Goal: Task Accomplishment & Management: Manage account settings

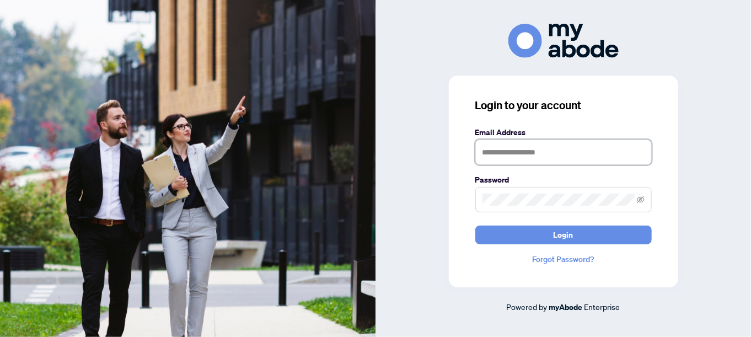
click at [492, 151] on input "text" at bounding box center [563, 151] width 176 height 25
click at [642, 204] on span at bounding box center [641, 199] width 8 height 12
click at [642, 200] on icon "eye-invisible" at bounding box center [641, 200] width 8 height 8
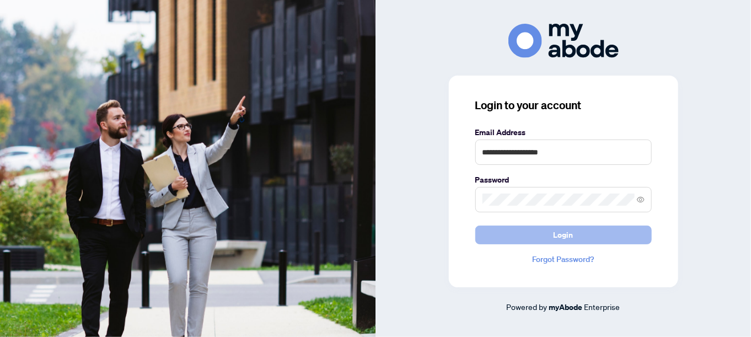
click at [575, 232] on button "Login" at bounding box center [563, 234] width 176 height 19
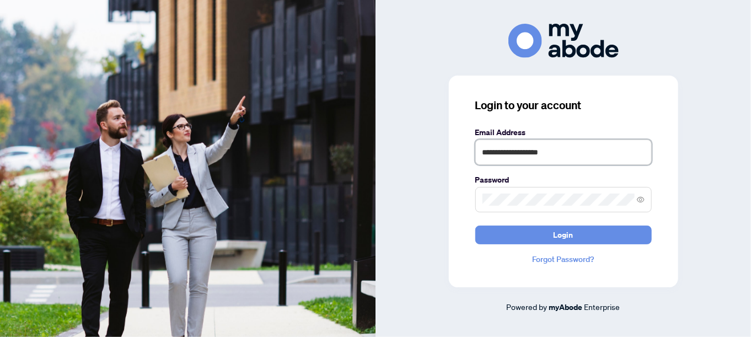
click at [525, 151] on input "**********" at bounding box center [563, 151] width 176 height 25
click at [569, 157] on input "**********" at bounding box center [563, 151] width 176 height 25
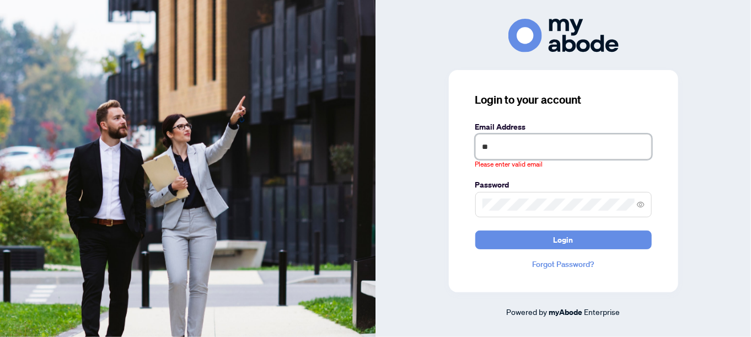
type input "*"
type input "**********"
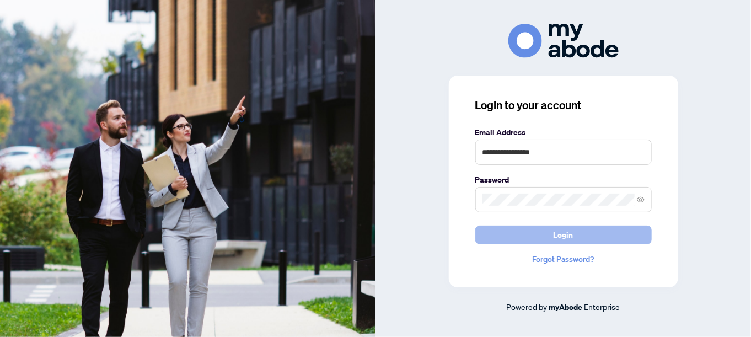
click at [576, 236] on button "Login" at bounding box center [563, 234] width 176 height 19
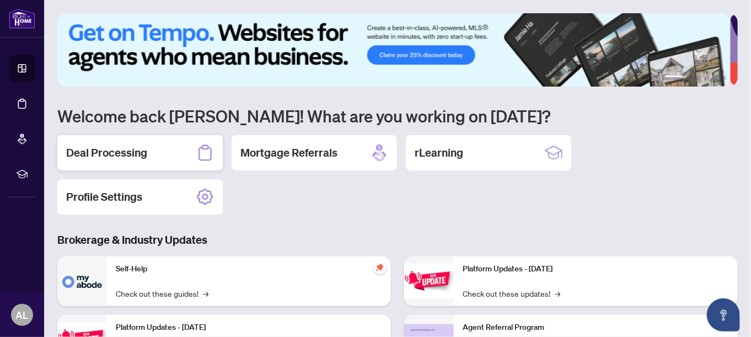
click at [123, 156] on h2 "Deal Processing" at bounding box center [106, 152] width 81 height 15
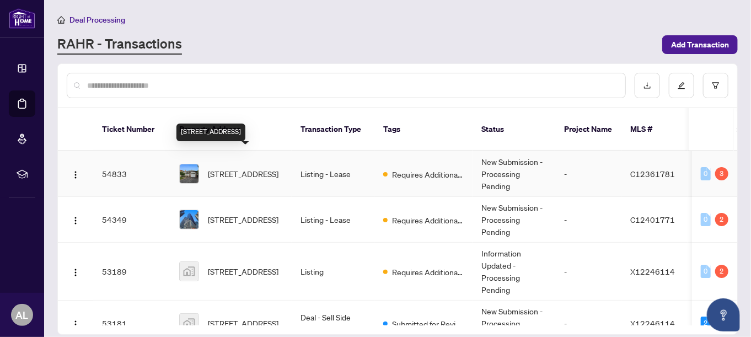
click at [227, 168] on span "[STREET_ADDRESS]" at bounding box center [243, 174] width 71 height 12
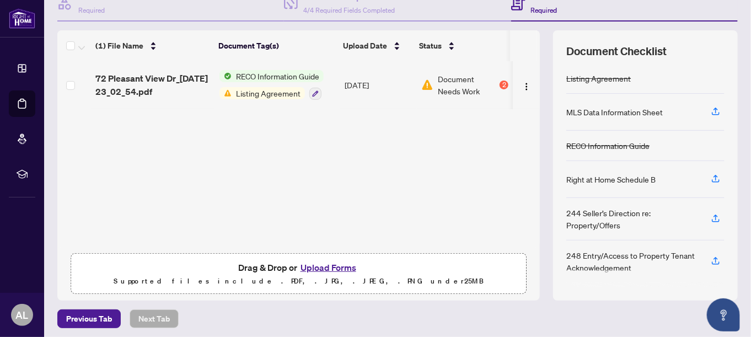
scroll to position [123, 0]
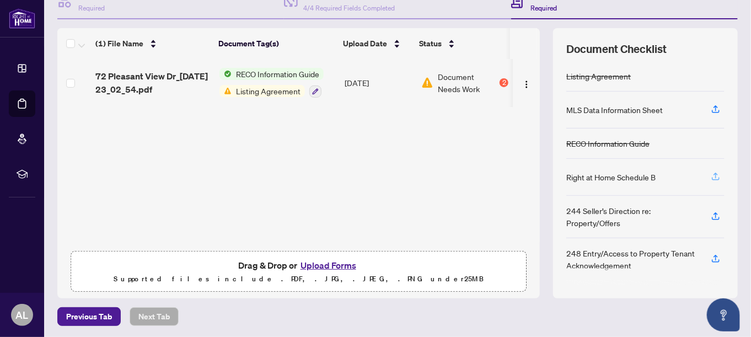
click at [713, 174] on icon "button" at bounding box center [715, 176] width 4 height 6
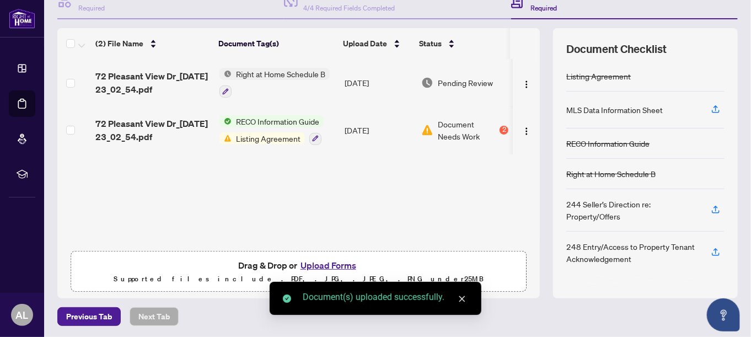
click at [458, 297] on icon "close" at bounding box center [462, 299] width 8 height 8
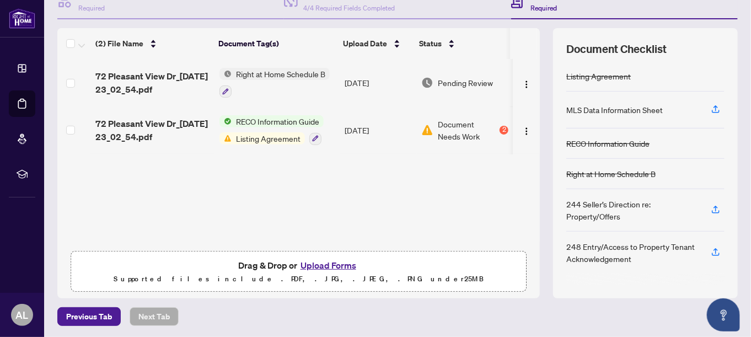
click at [328, 263] on button "Upload Forms" at bounding box center [328, 265] width 62 height 14
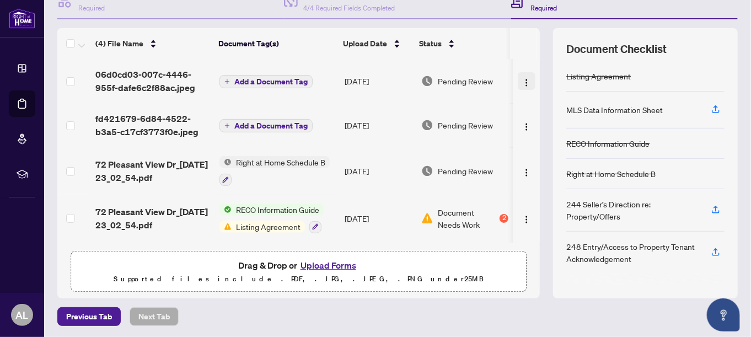
click at [522, 80] on img "button" at bounding box center [526, 82] width 9 height 9
click at [677, 283] on div at bounding box center [645, 277] width 158 height 18
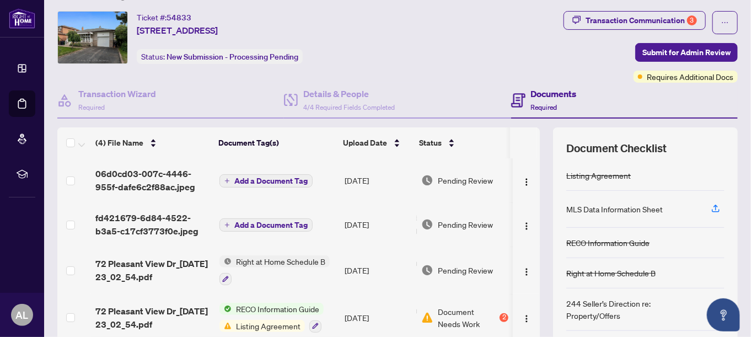
scroll to position [0, 0]
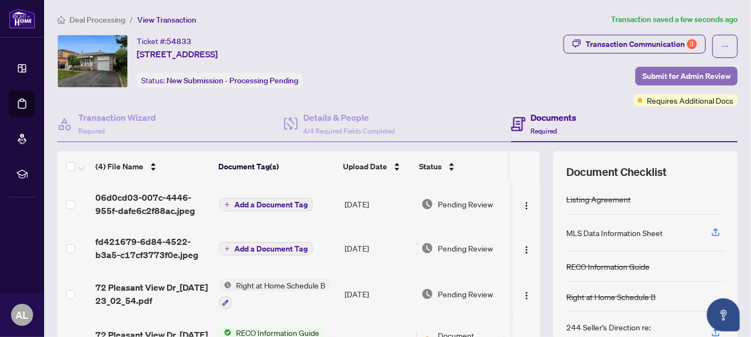
click at [672, 77] on span "Submit for Admin Review" at bounding box center [686, 76] width 88 height 18
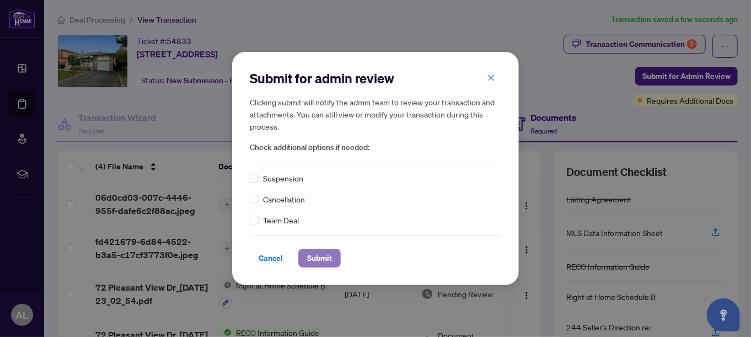
click at [313, 260] on span "Submit" at bounding box center [319, 258] width 25 height 18
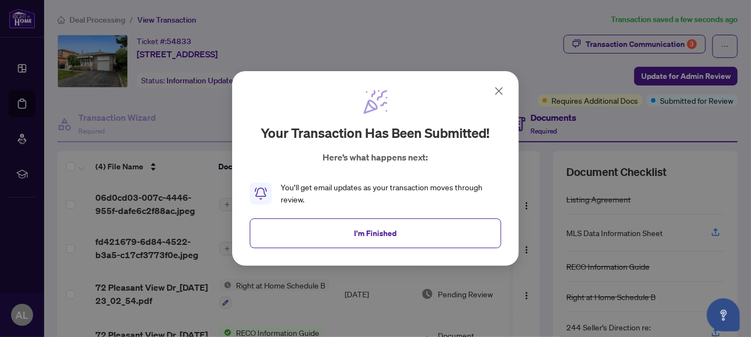
click at [494, 91] on icon at bounding box center [498, 90] width 13 height 13
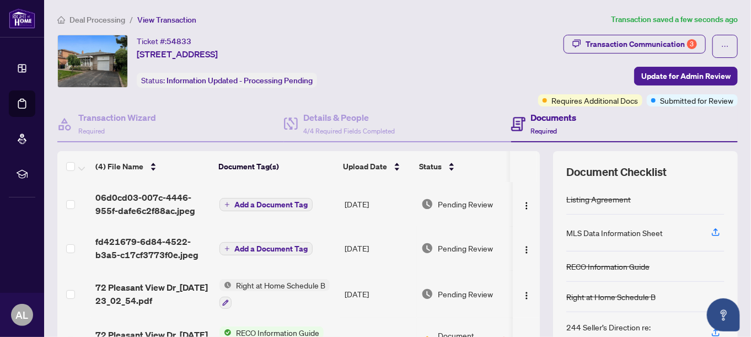
scroll to position [110, 0]
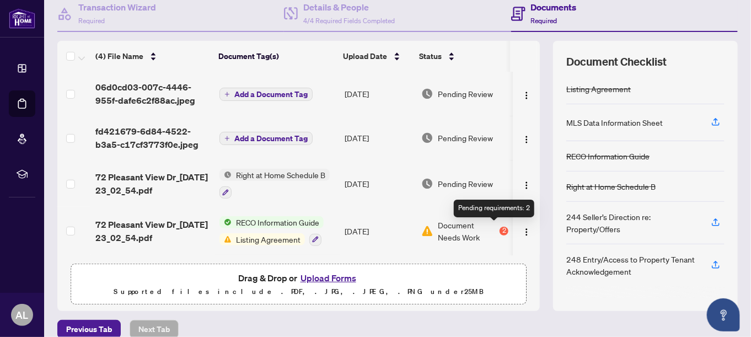
click at [499, 229] on div "2" at bounding box center [503, 231] width 9 height 9
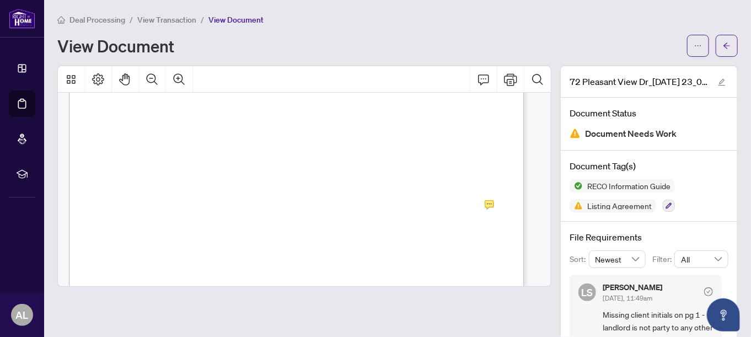
scroll to position [220, 0]
click at [723, 46] on icon "arrow-left" at bounding box center [727, 46] width 8 height 8
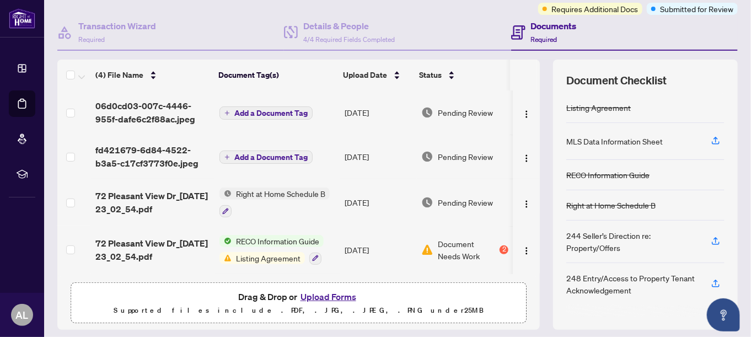
scroll to position [110, 0]
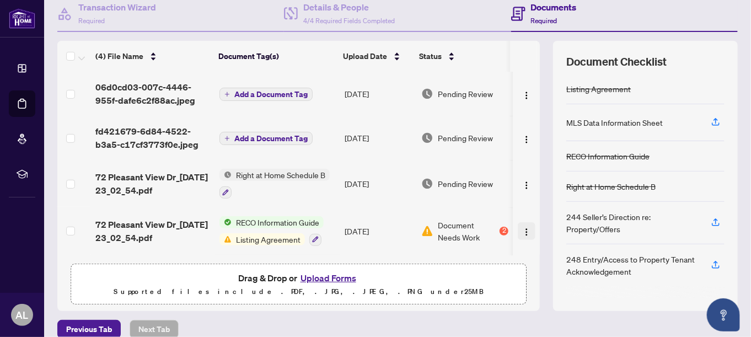
click at [522, 231] on img "button" at bounding box center [526, 232] width 9 height 9
click at [392, 239] on td "[DATE]" at bounding box center [378, 230] width 77 height 47
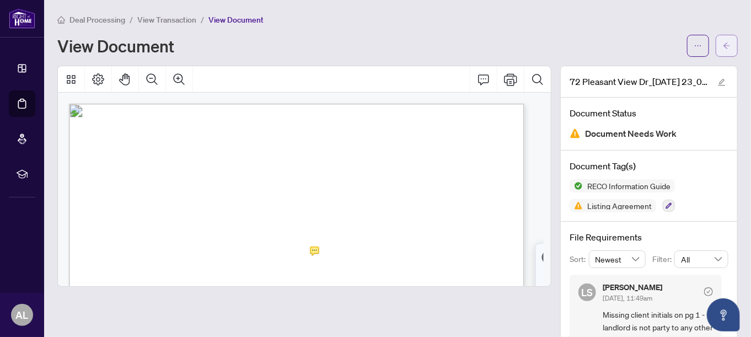
click at [723, 46] on icon "arrow-left" at bounding box center [727, 46] width 8 height 8
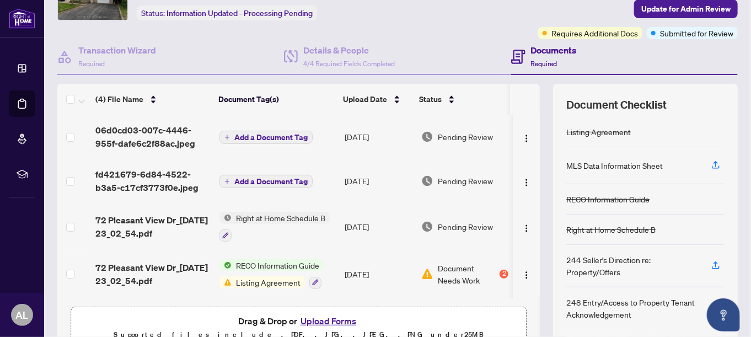
scroll to position [110, 0]
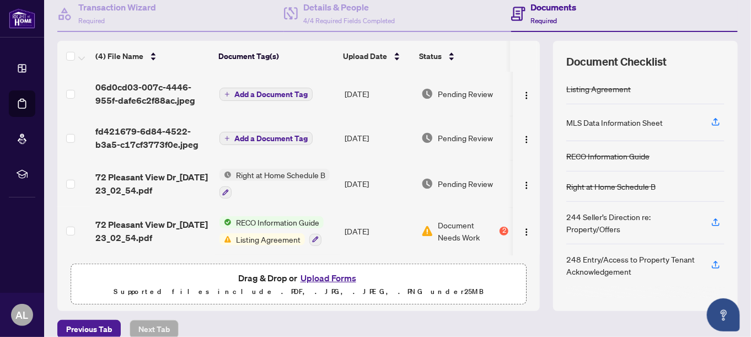
click at [334, 278] on button "Upload Forms" at bounding box center [328, 278] width 62 height 14
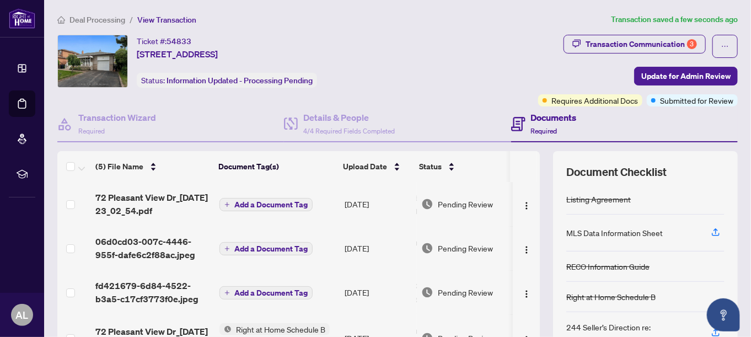
scroll to position [0, 0]
click at [672, 78] on span "Update for Admin Review" at bounding box center [685, 76] width 89 height 18
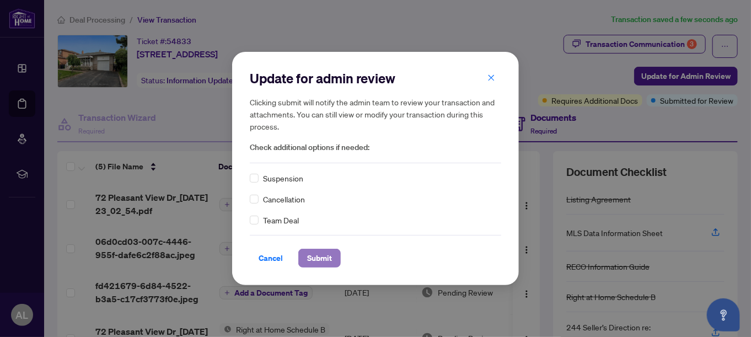
click at [321, 262] on span "Submit" at bounding box center [319, 258] width 25 height 18
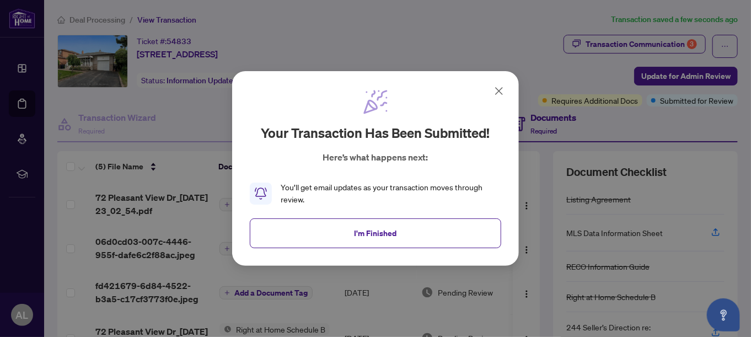
click at [497, 90] on icon at bounding box center [498, 90] width 13 height 13
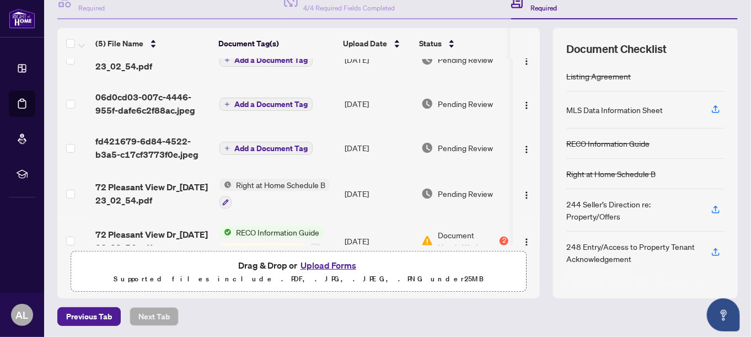
scroll to position [42, 0]
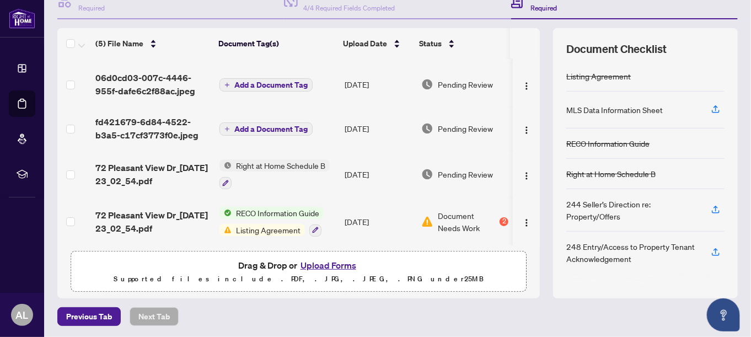
click at [455, 219] on span "Document Needs Work" at bounding box center [468, 221] width 60 height 24
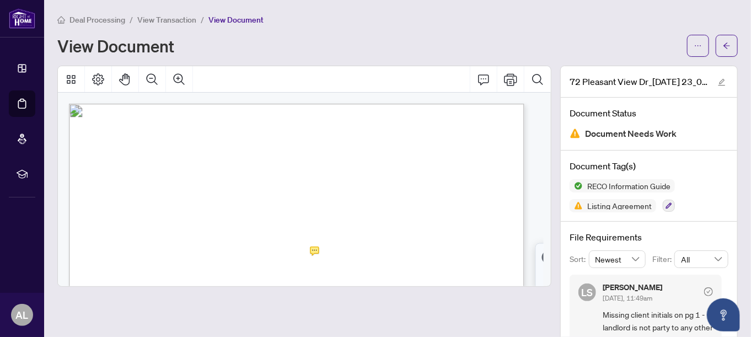
scroll to position [55, 0]
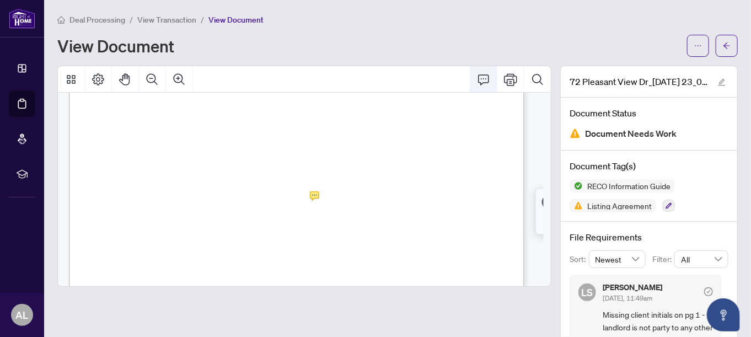
click at [478, 79] on icon "Comment" at bounding box center [483, 79] width 13 height 13
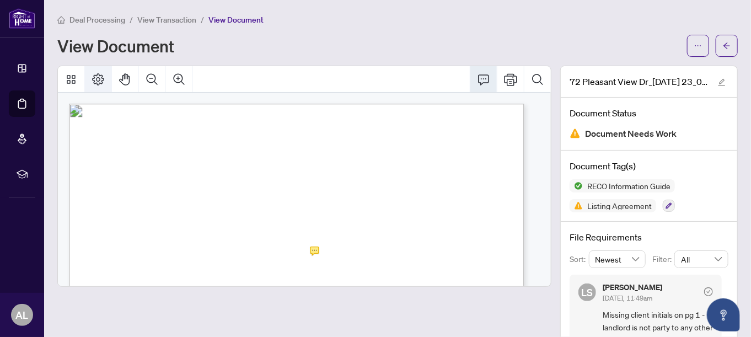
click at [98, 78] on icon "Page Layout" at bounding box center [97, 79] width 13 height 13
click at [723, 51] on span "button" at bounding box center [727, 46] width 8 height 18
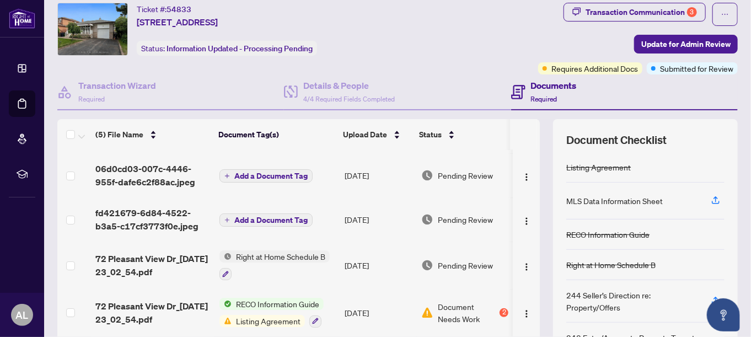
scroll to position [55, 0]
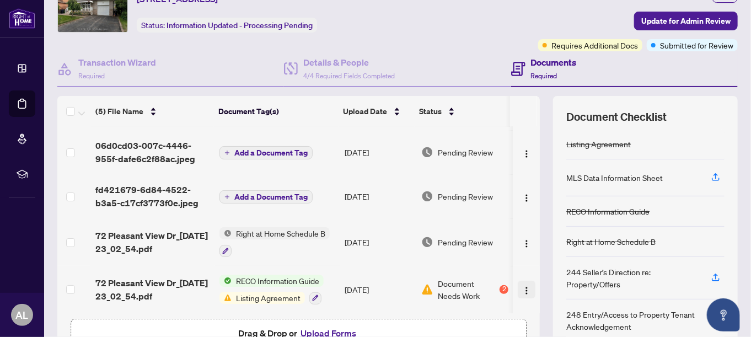
click at [522, 286] on img "button" at bounding box center [526, 290] width 9 height 9
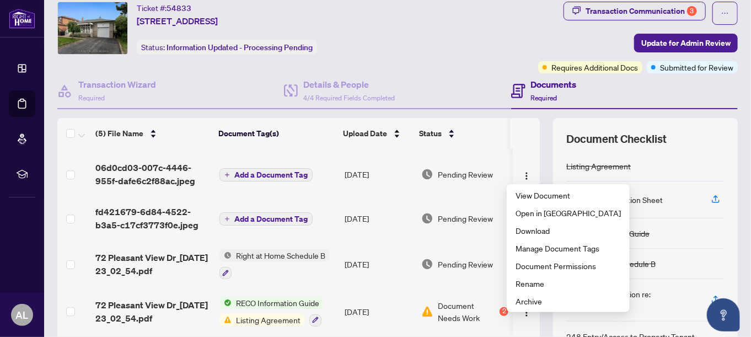
scroll to position [0, 0]
